Goal: Obtain resource: Download file/media

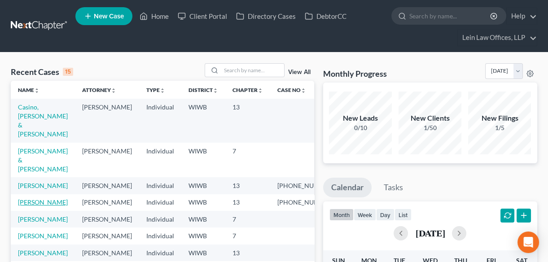
click at [29, 198] on link "[PERSON_NAME]" at bounding box center [43, 202] width 50 height 8
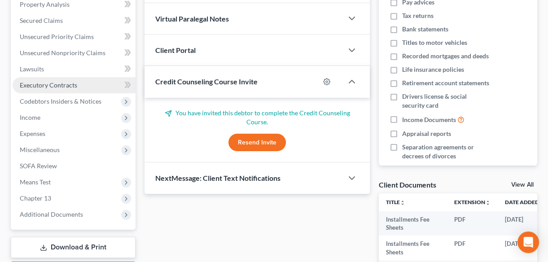
scroll to position [122, 0]
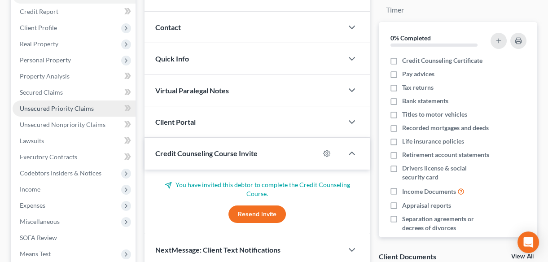
click at [54, 109] on span "Unsecured Priority Claims" at bounding box center [57, 109] width 74 height 8
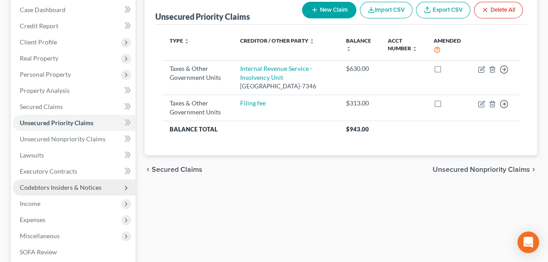
scroll to position [122, 0]
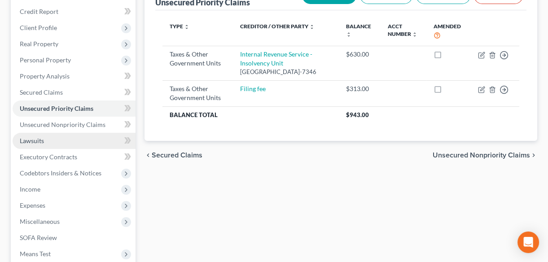
click at [40, 138] on span "Lawsuits" at bounding box center [32, 141] width 24 height 8
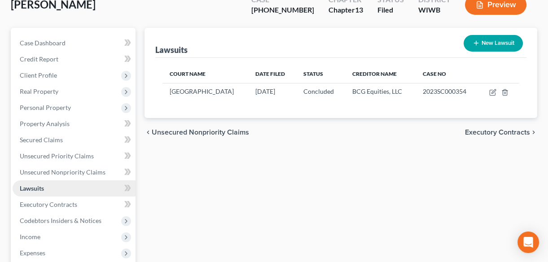
scroll to position [81, 0]
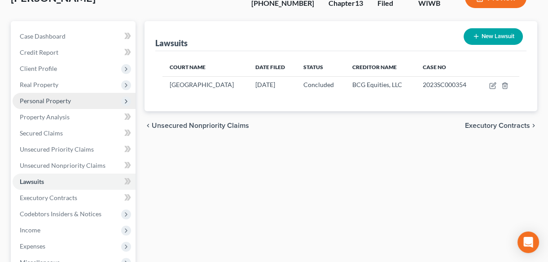
click at [47, 100] on span "Personal Property" at bounding box center [45, 101] width 51 height 8
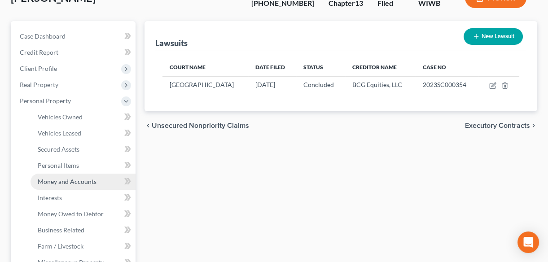
click at [57, 180] on span "Money and Accounts" at bounding box center [67, 182] width 59 height 8
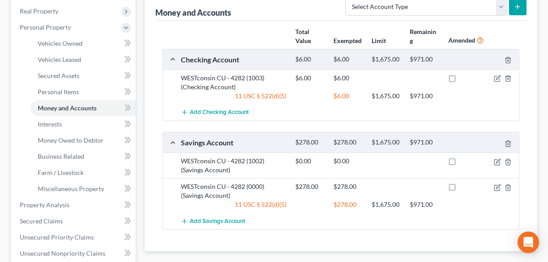
scroll to position [204, 0]
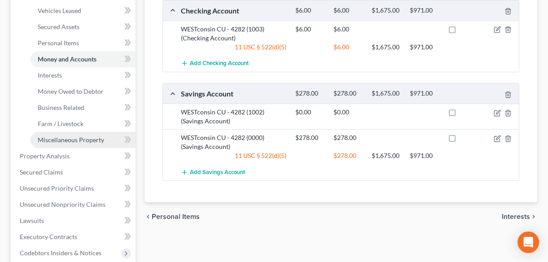
click at [63, 139] on span "Miscellaneous Property" at bounding box center [71, 140] width 66 height 8
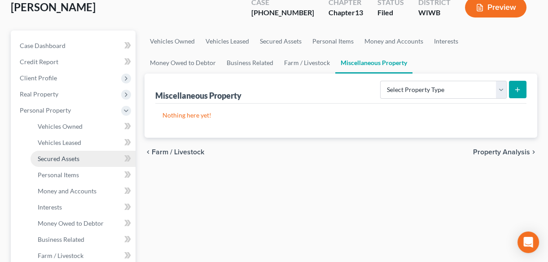
scroll to position [81, 0]
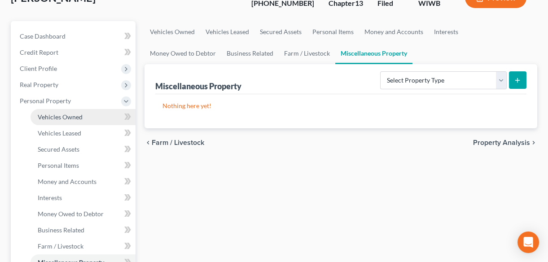
click at [56, 117] on span "Vehicles Owned" at bounding box center [60, 117] width 45 height 8
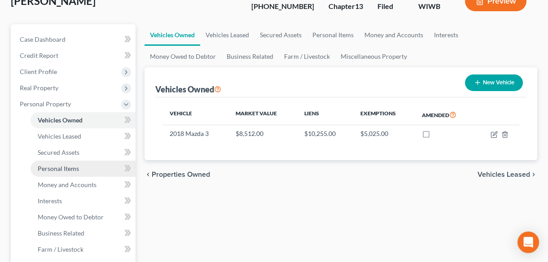
scroll to position [81, 0]
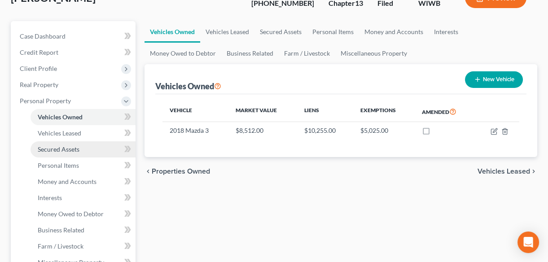
click at [50, 150] on span "Secured Assets" at bounding box center [59, 149] width 42 height 8
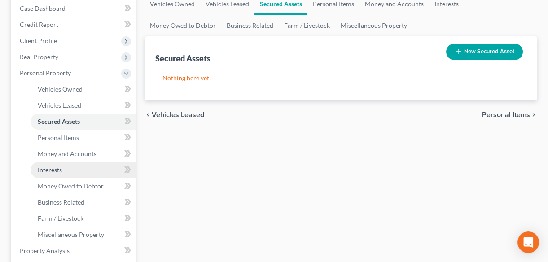
scroll to position [122, 0]
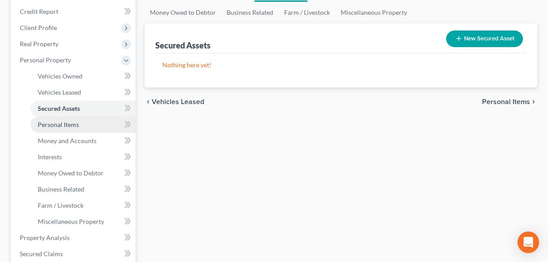
click at [55, 126] on link "Personal Items" at bounding box center [82, 125] width 105 height 16
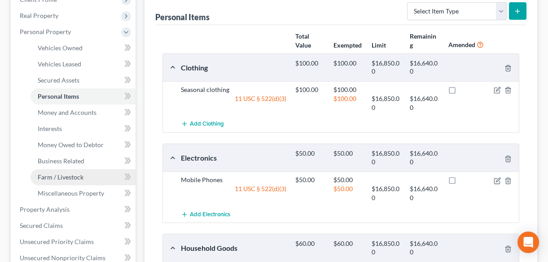
scroll to position [163, 0]
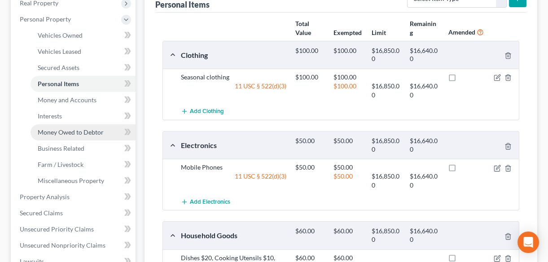
click at [53, 134] on span "Money Owed to Debtor" at bounding box center [71, 132] width 66 height 8
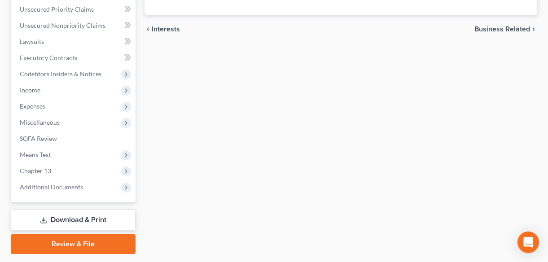
scroll to position [408, 0]
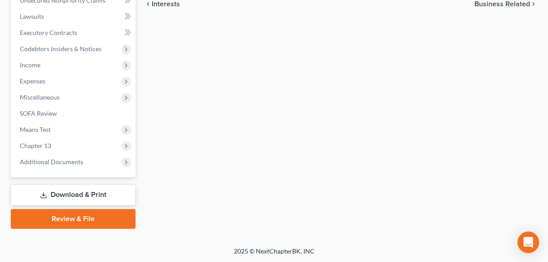
click at [79, 195] on link "Download & Print" at bounding box center [73, 194] width 125 height 21
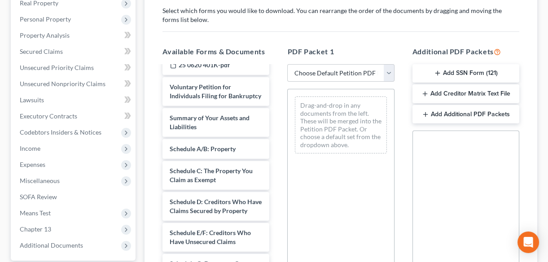
scroll to position [1060, 0]
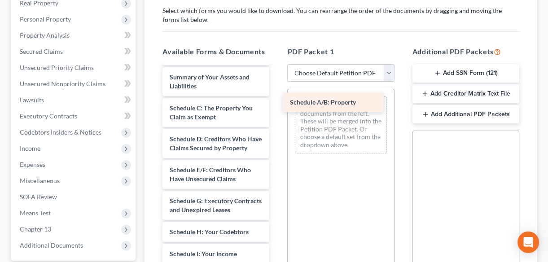
drag, startPoint x: 204, startPoint y: 107, endPoint x: 326, endPoint y: 104, distance: 122.5
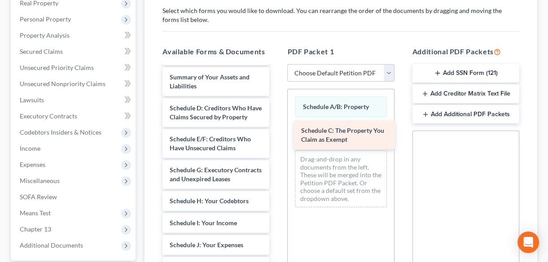
drag, startPoint x: 197, startPoint y: 109, endPoint x: 328, endPoint y: 134, distance: 133.8
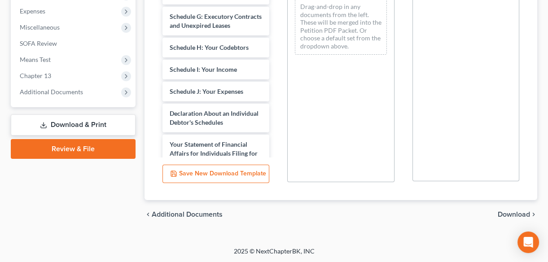
click at [510, 213] on span "Download" at bounding box center [513, 214] width 32 height 7
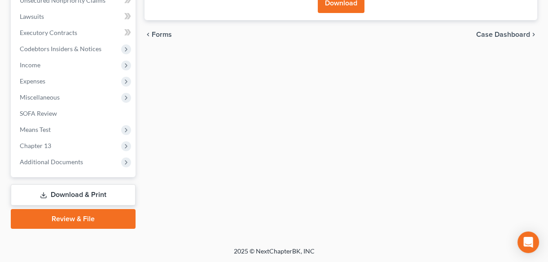
click at [332, 6] on button "Download" at bounding box center [341, 3] width 47 height 20
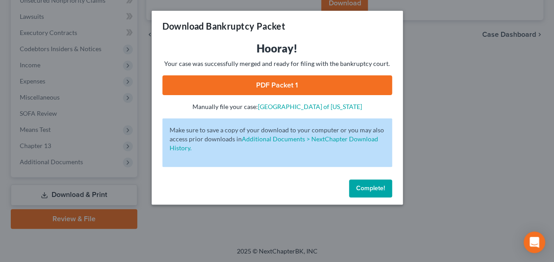
click at [269, 91] on link "PDF Packet 1" at bounding box center [277, 85] width 230 height 20
click at [366, 190] on span "Complete!" at bounding box center [370, 188] width 29 height 8
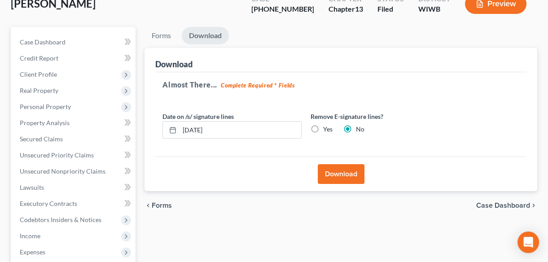
scroll to position [83, 0]
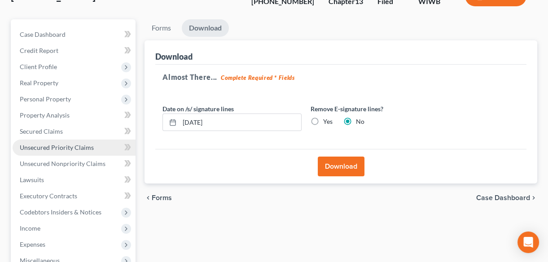
click at [37, 145] on span "Unsecured Priority Claims" at bounding box center [57, 148] width 74 height 8
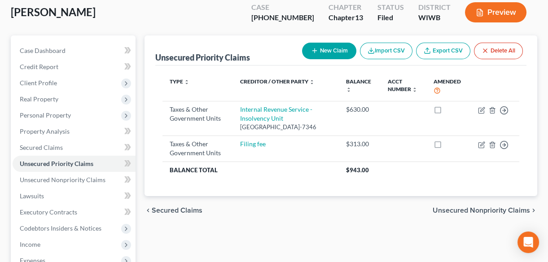
scroll to position [81, 0]
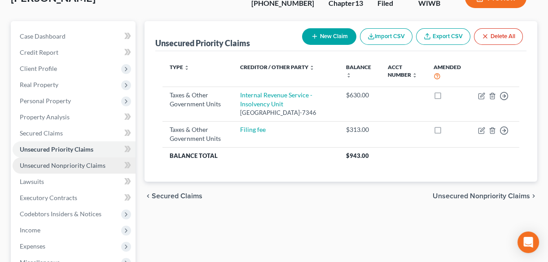
click at [45, 166] on span "Unsecured Nonpriority Claims" at bounding box center [63, 165] width 86 height 8
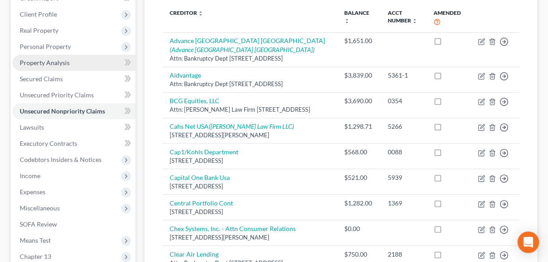
scroll to position [122, 0]
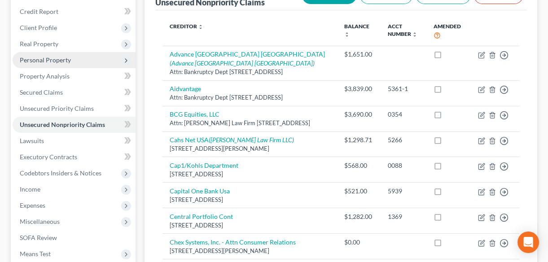
click at [50, 59] on span "Personal Property" at bounding box center [45, 60] width 51 height 8
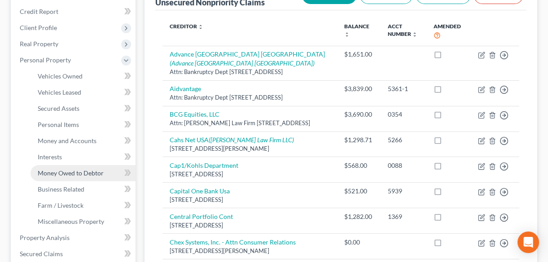
click at [60, 172] on span "Money Owed to Debtor" at bounding box center [71, 173] width 66 height 8
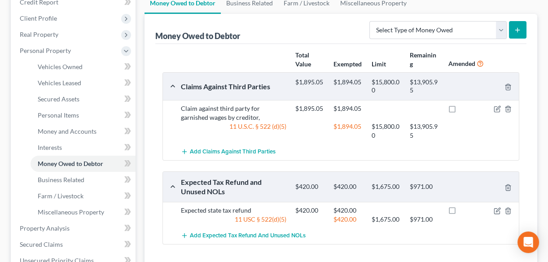
scroll to position [163, 0]
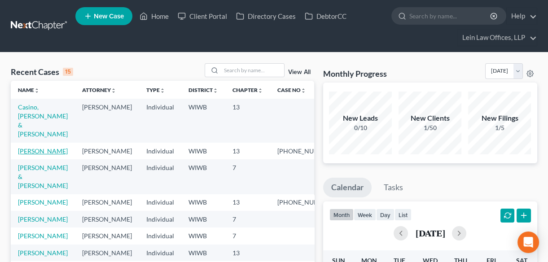
click at [25, 147] on link "[PERSON_NAME]" at bounding box center [43, 151] width 50 height 8
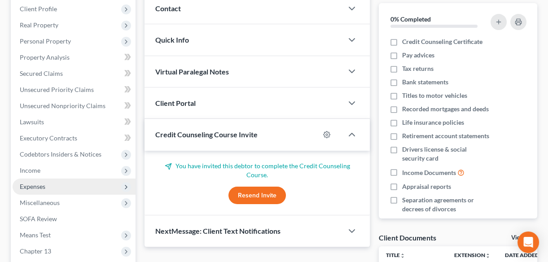
scroll to position [163, 0]
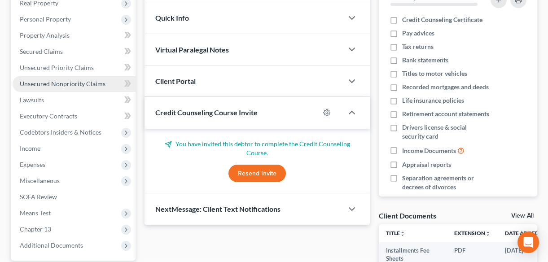
click at [65, 82] on span "Unsecured Nonpriority Claims" at bounding box center [63, 84] width 86 height 8
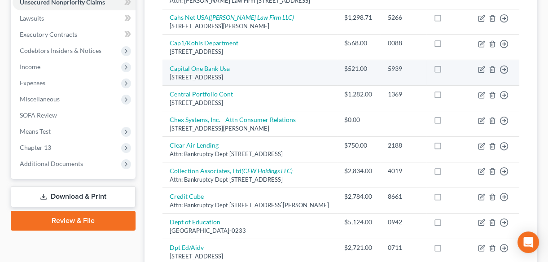
scroll to position [204, 0]
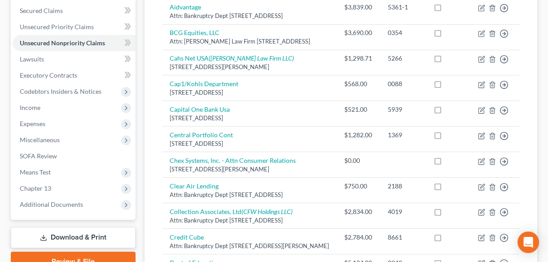
click at [74, 235] on link "Download & Print" at bounding box center [73, 237] width 125 height 21
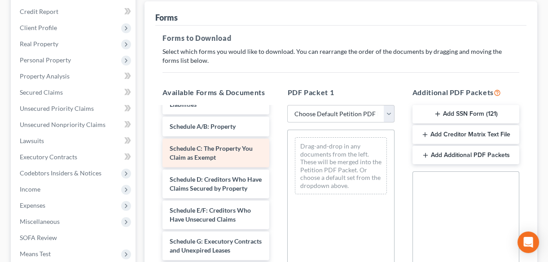
scroll to position [1101, 0]
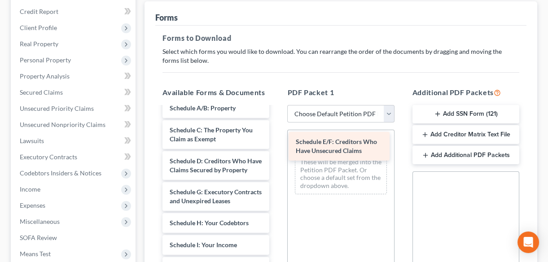
drag, startPoint x: 205, startPoint y: 204, endPoint x: 331, endPoint y: 147, distance: 138.3
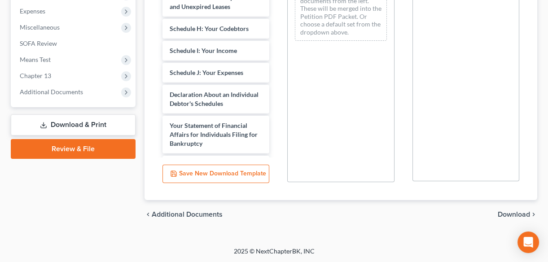
click at [510, 211] on span "Download" at bounding box center [513, 214] width 32 height 7
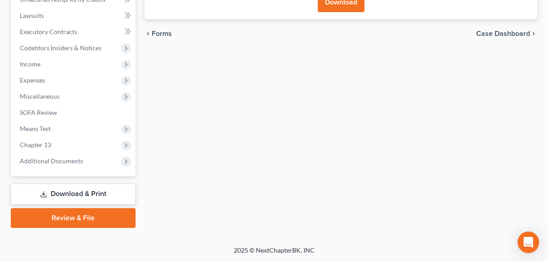
scroll to position [246, 0]
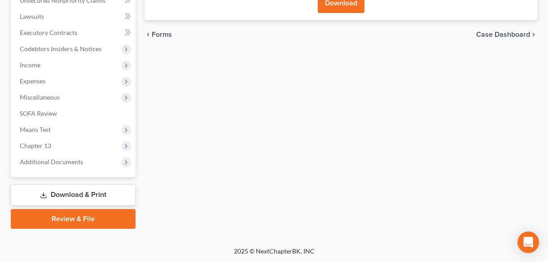
click at [331, 9] on button "Download" at bounding box center [341, 3] width 47 height 20
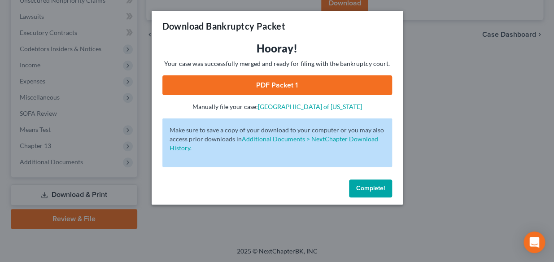
click at [270, 82] on link "PDF Packet 1" at bounding box center [277, 85] width 230 height 20
click at [363, 192] on button "Complete!" at bounding box center [370, 188] width 43 height 18
